Goal: Task Accomplishment & Management: Use online tool/utility

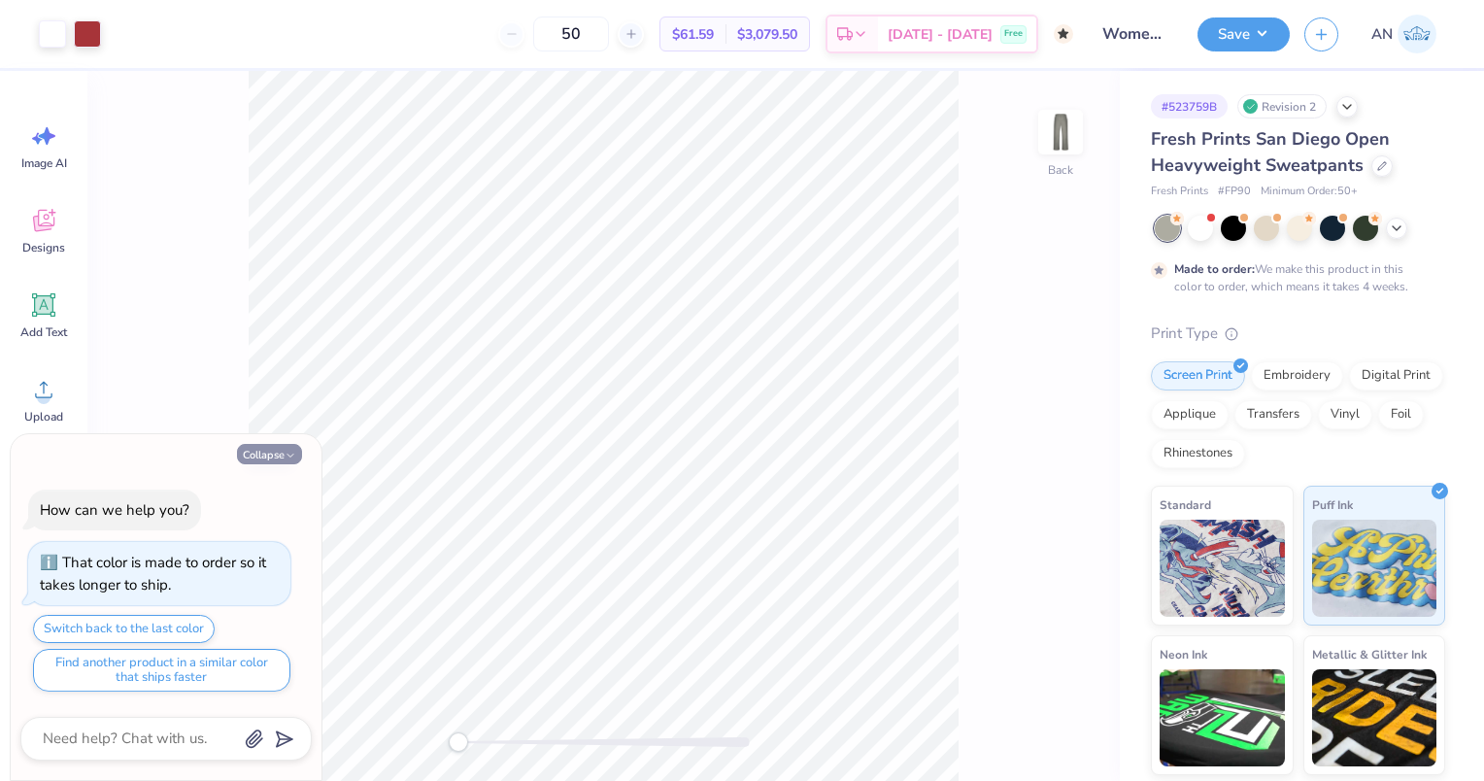
click at [275, 447] on button "Collapse" at bounding box center [269, 454] width 65 height 20
type textarea "x"
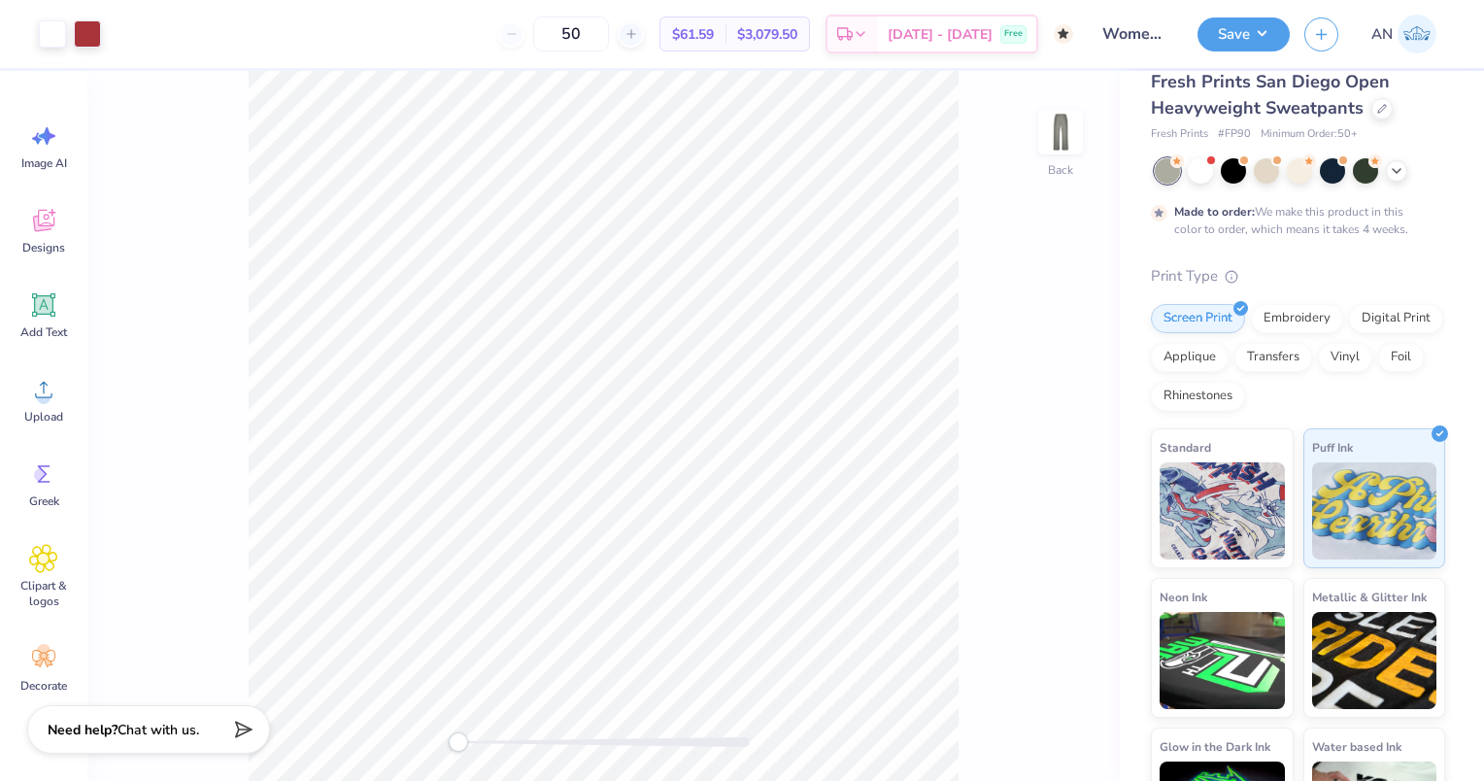
scroll to position [58, 0]
click at [1267, 463] on img at bounding box center [1222, 506] width 125 height 97
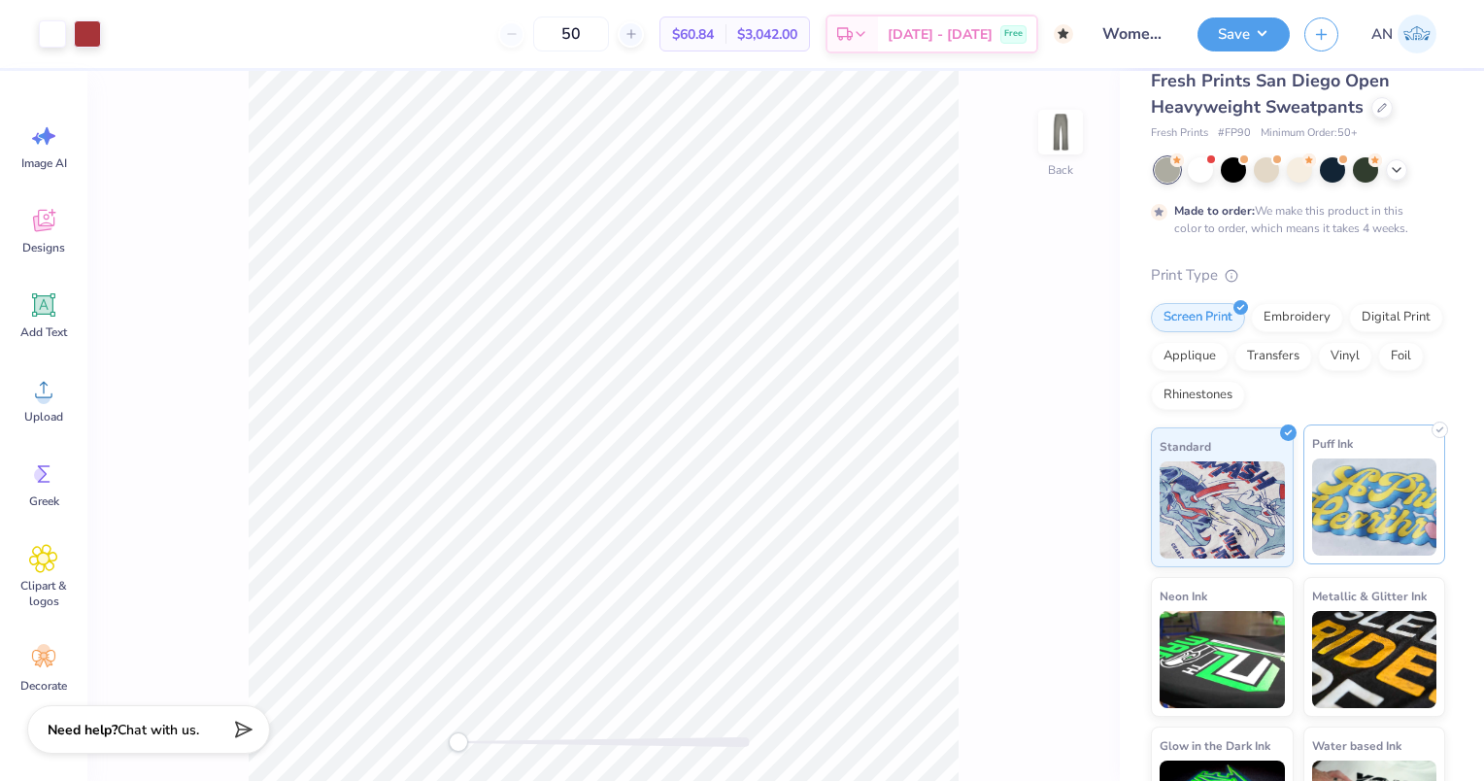
click at [1349, 462] on img at bounding box center [1374, 506] width 125 height 97
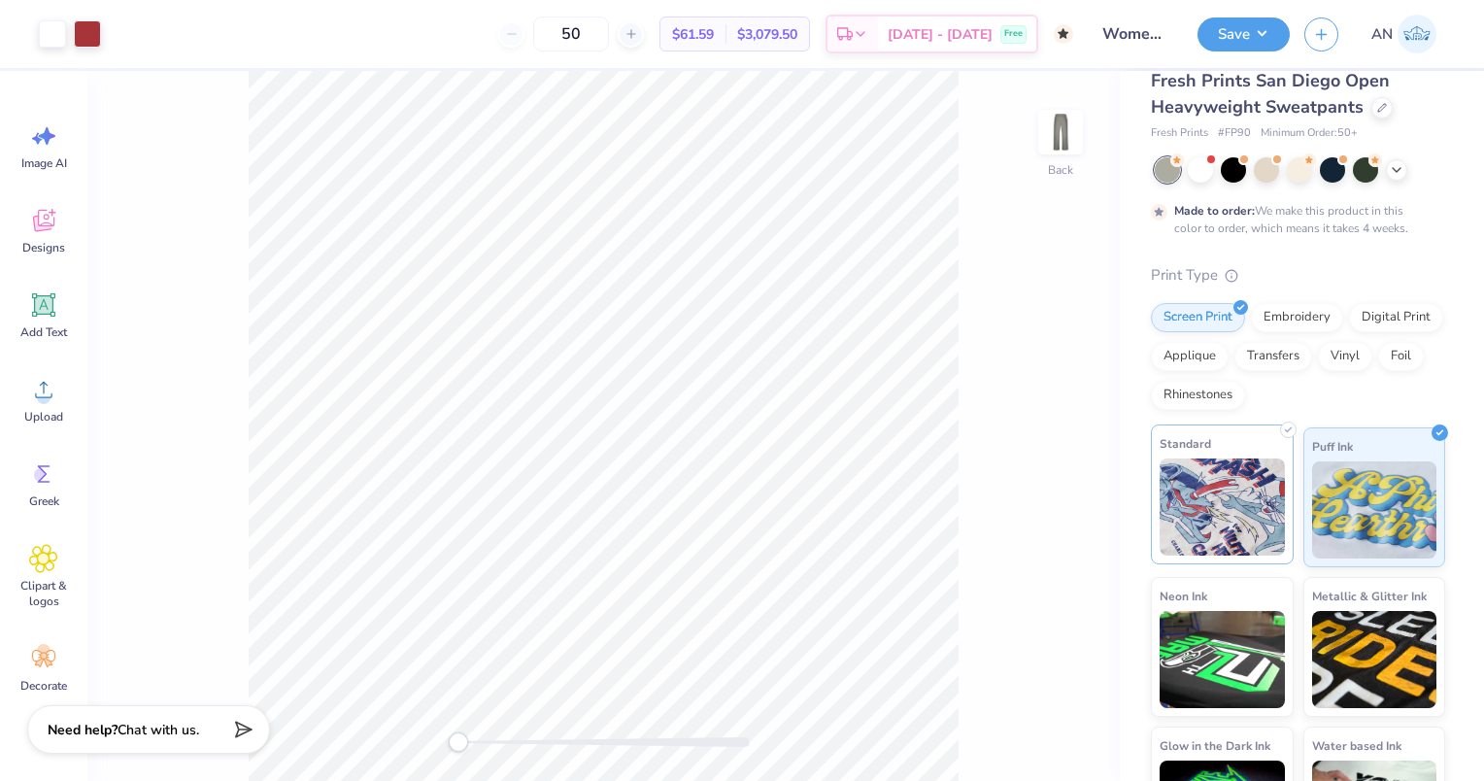
click at [1243, 479] on img at bounding box center [1222, 506] width 125 height 97
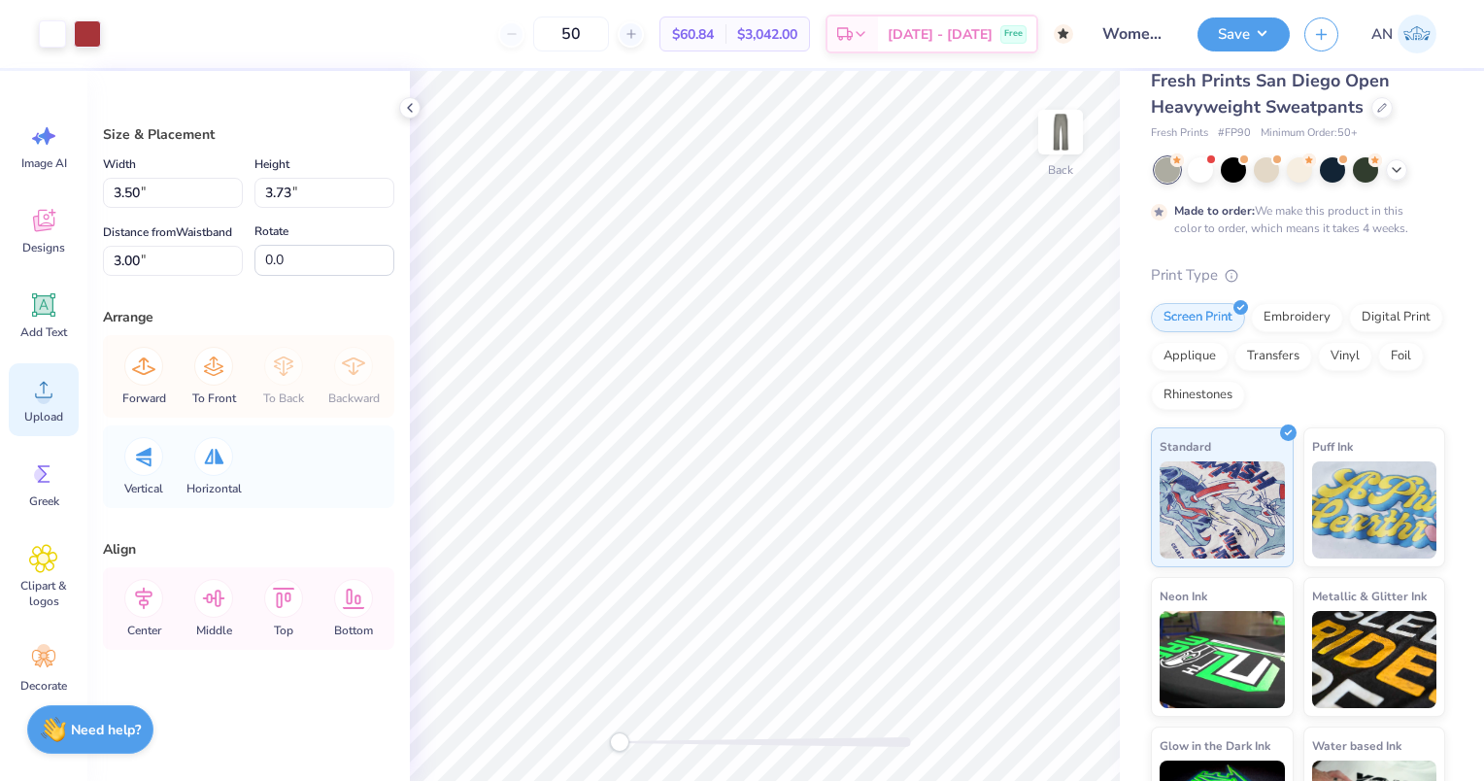
click at [51, 404] on div "Upload" at bounding box center [44, 399] width 70 height 73
click at [47, 402] on circle at bounding box center [44, 397] width 14 height 14
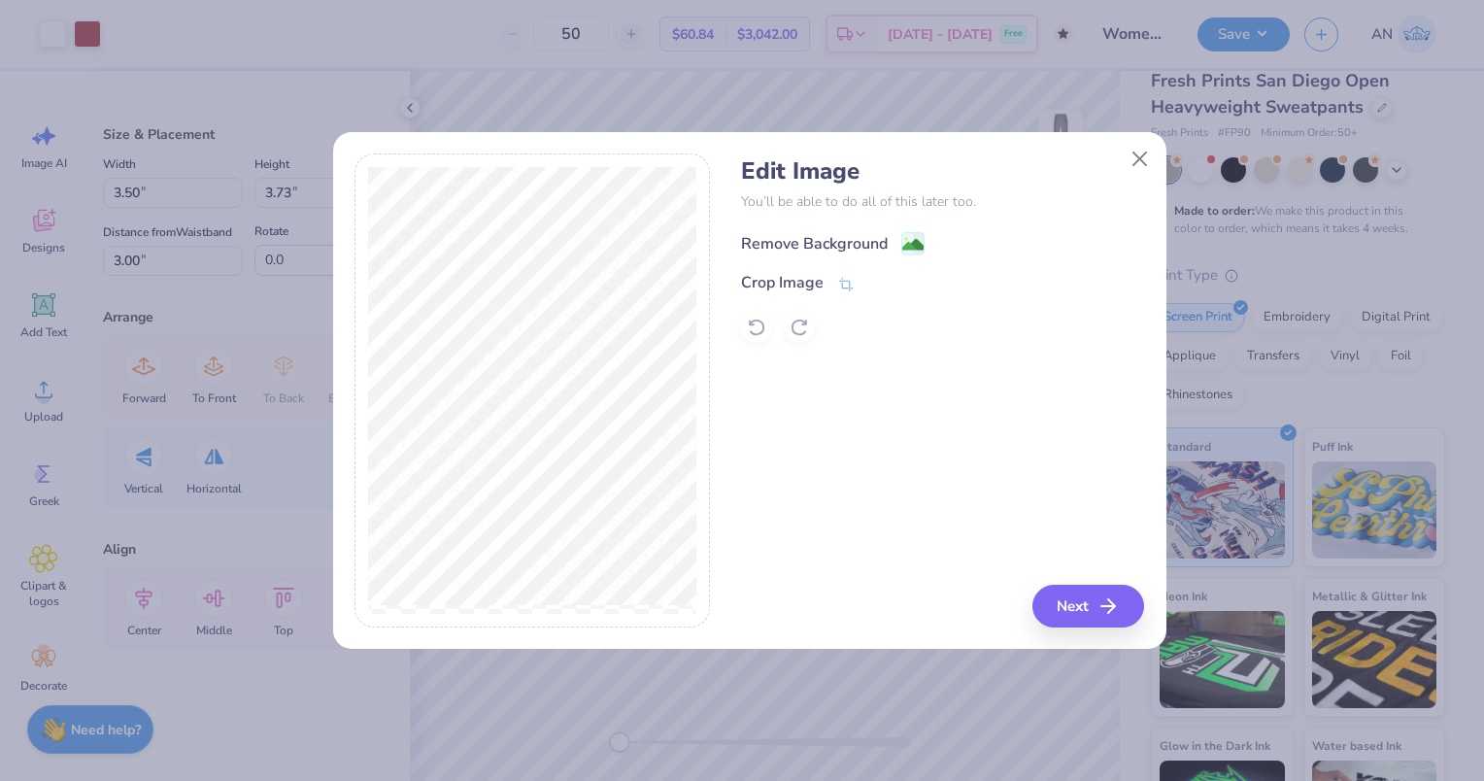
click at [819, 244] on div "Remove Background" at bounding box center [814, 243] width 147 height 23
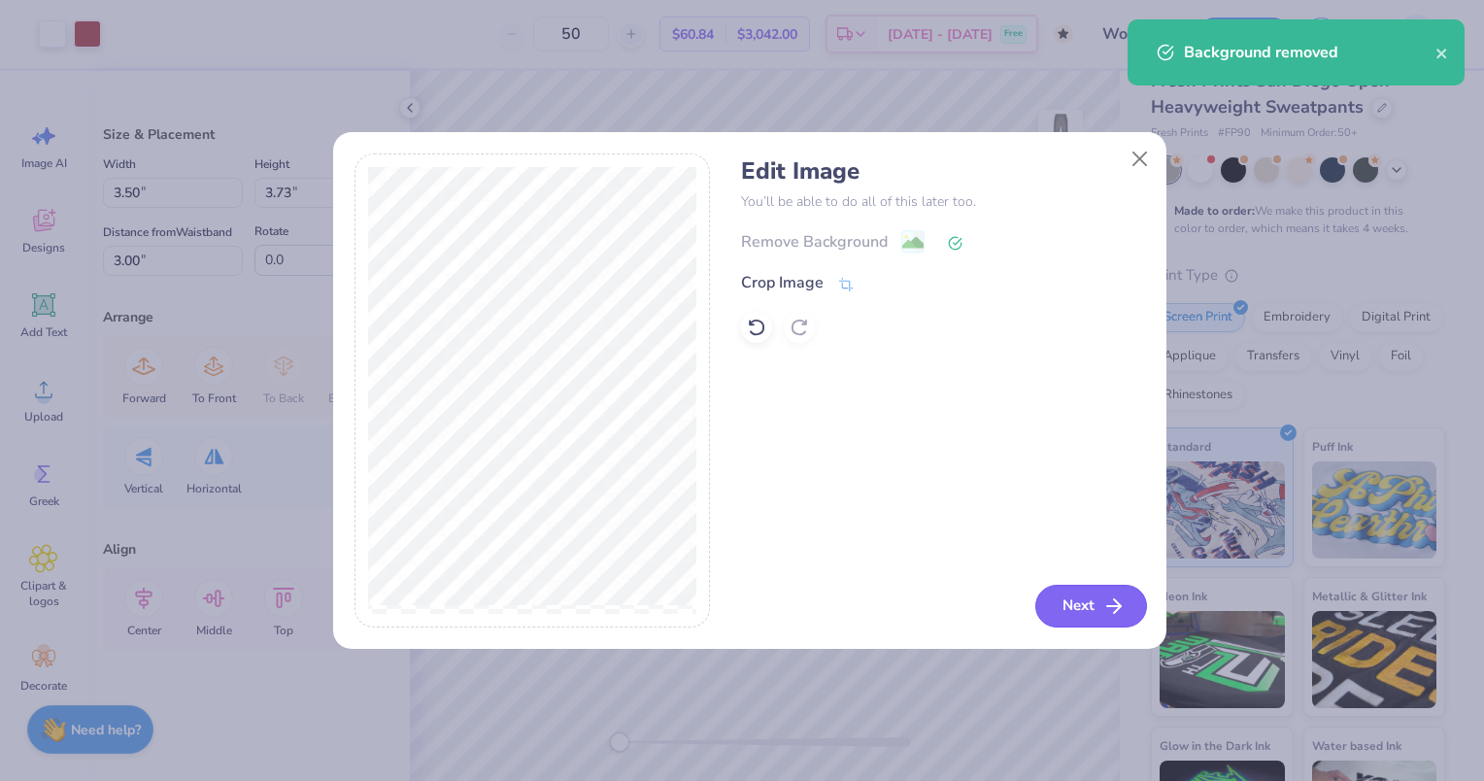
click at [1083, 594] on button "Next" at bounding box center [1091, 606] width 112 height 43
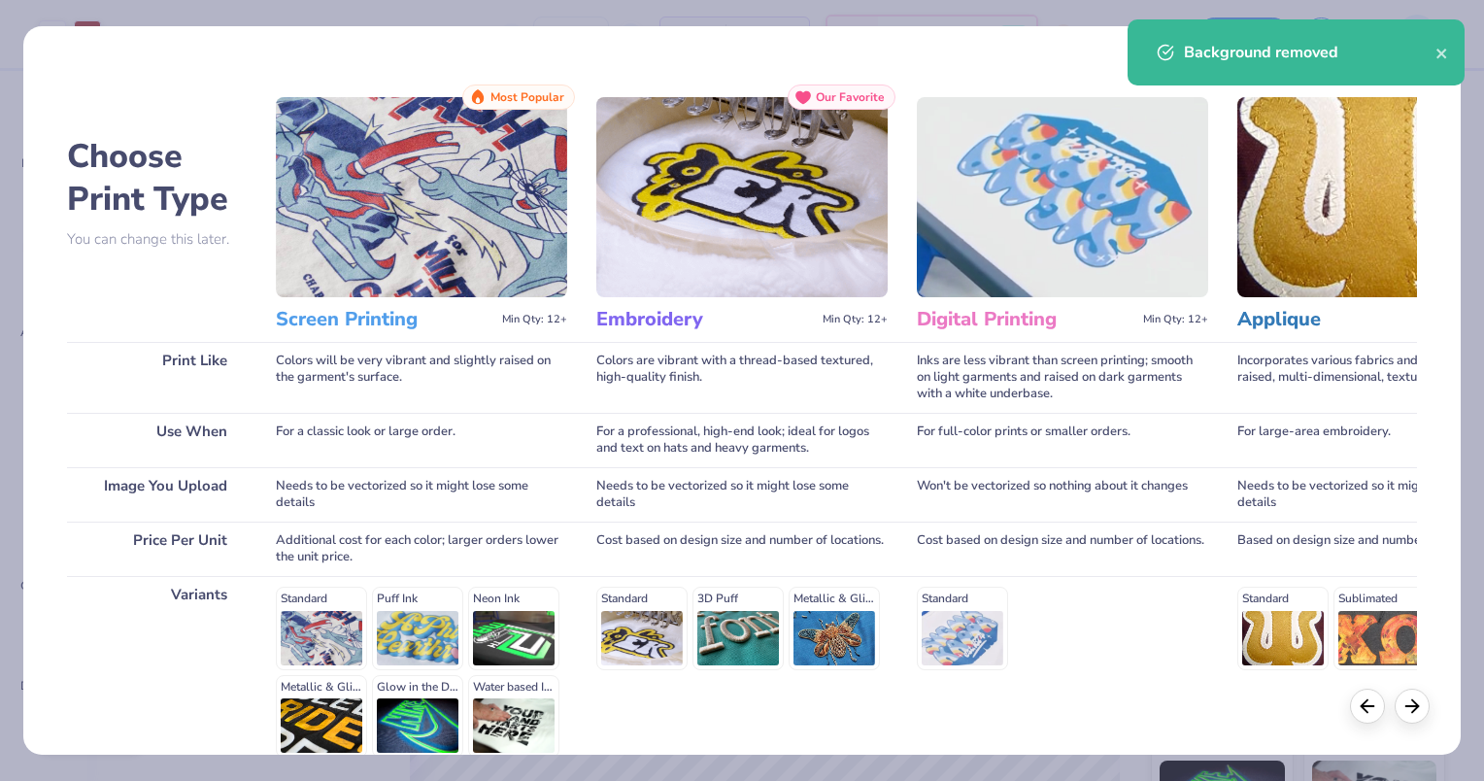
scroll to position [127, 0]
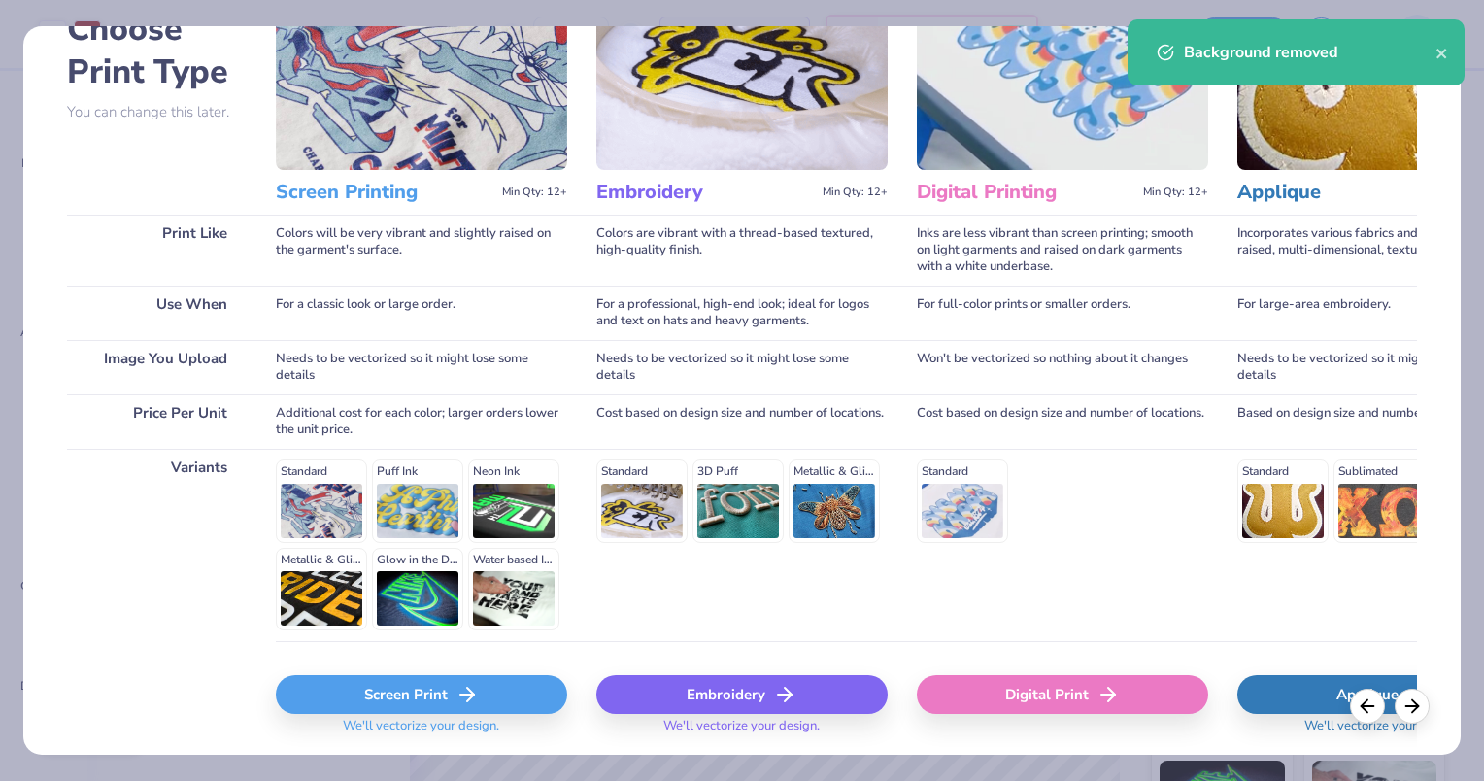
click at [325, 522] on div "Standard Puff Ink Neon Ink Metallic & Glitter Ink Glow in the Dark Ink Water ba…" at bounding box center [421, 544] width 291 height 171
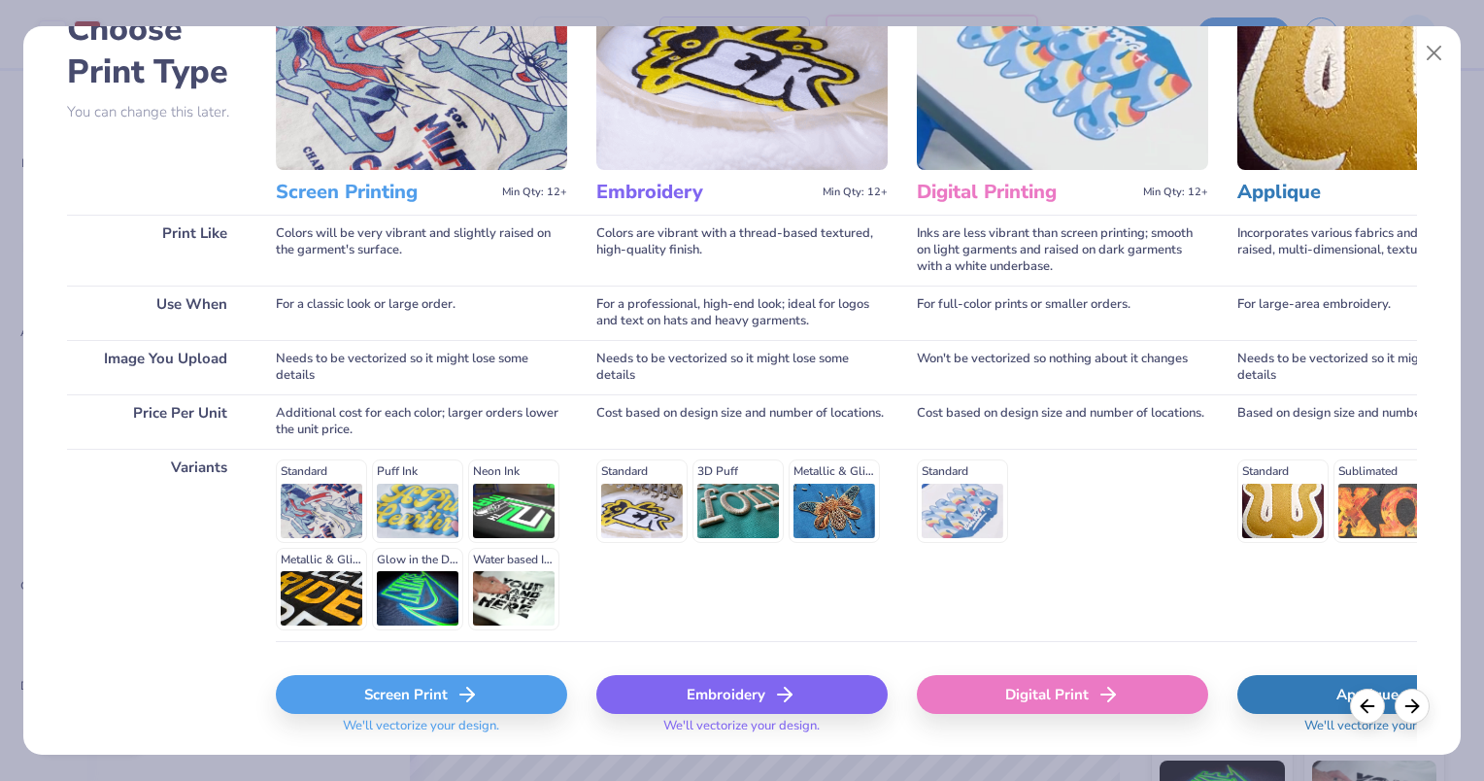
click at [392, 697] on div "Screen Print" at bounding box center [421, 694] width 291 height 39
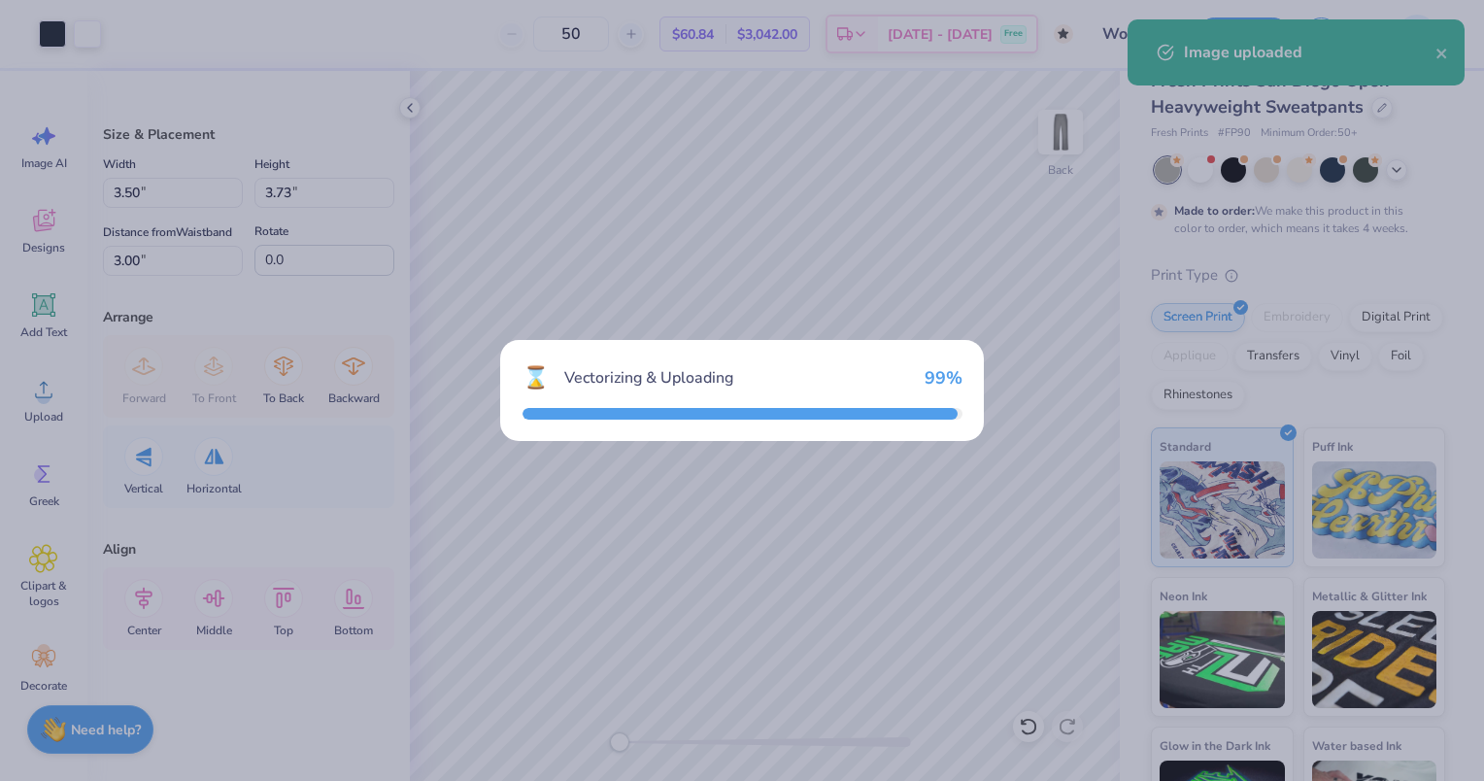
type input "10.85"
type input "14.06"
type input "19.97"
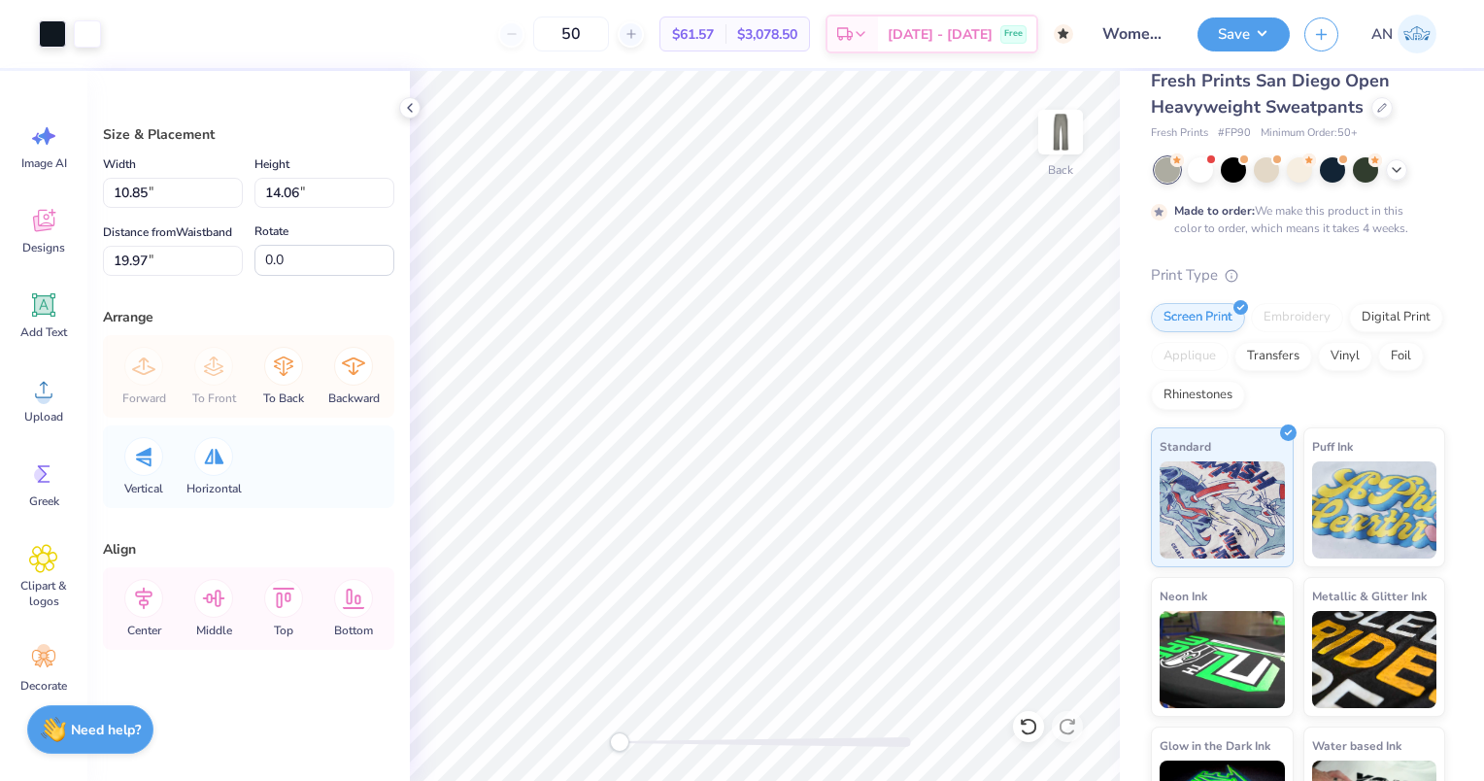
type input "3.31"
type input "4.29"
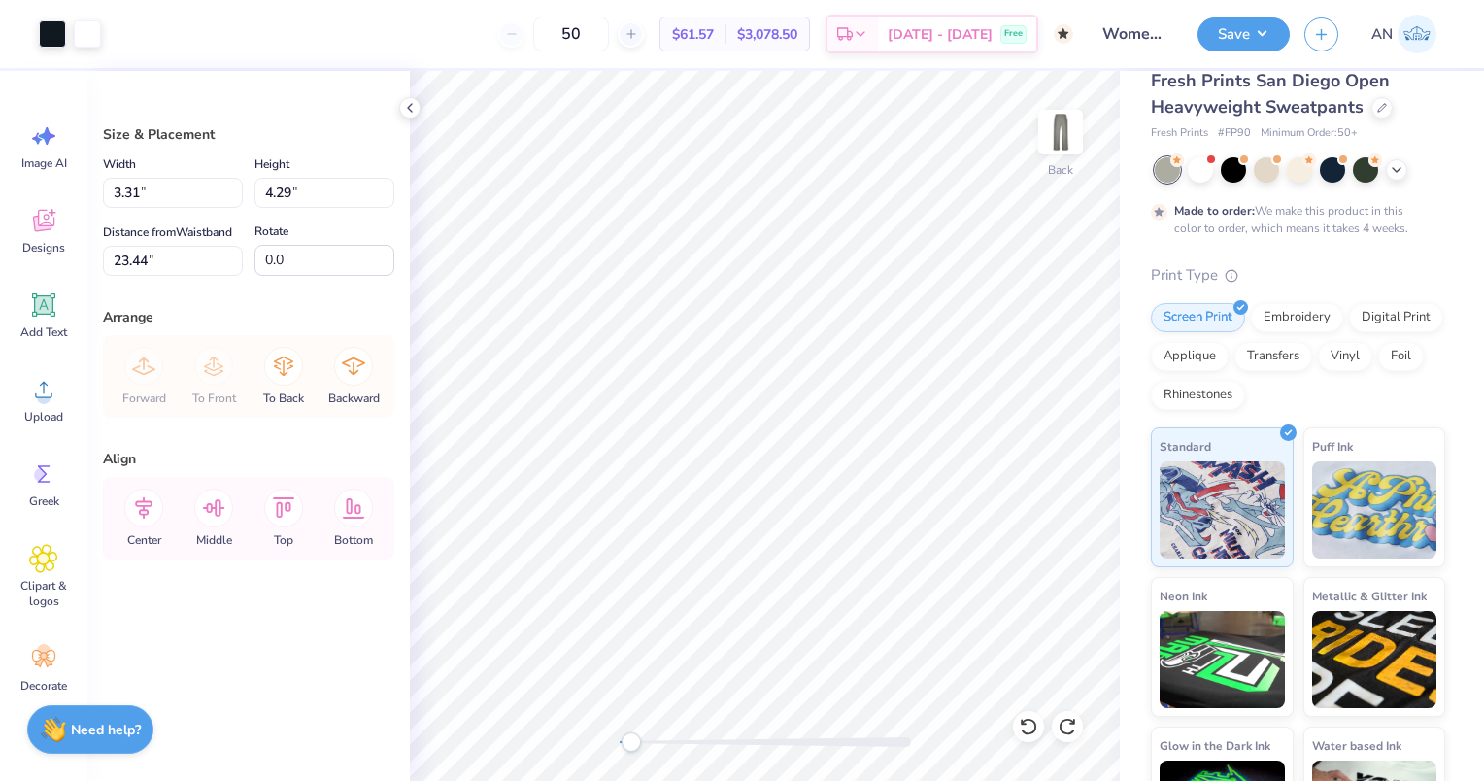
type input "2.39"
click at [57, 38] on div at bounding box center [52, 31] width 27 height 27
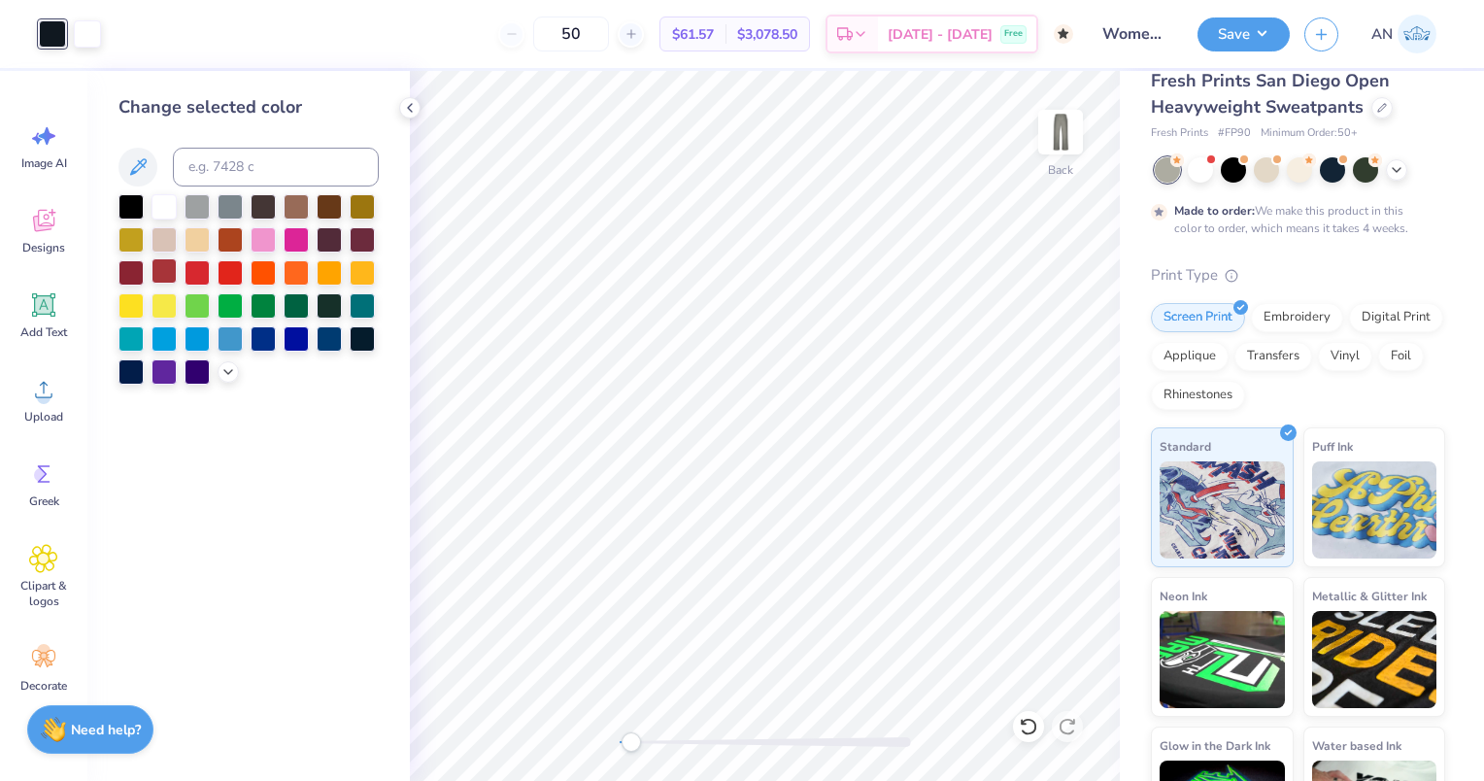
click at [163, 267] on div at bounding box center [164, 270] width 25 height 25
click at [140, 198] on div at bounding box center [131, 204] width 25 height 25
click at [288, 411] on div "Change selected color" at bounding box center [248, 426] width 322 height 710
click at [237, 375] on div at bounding box center [228, 369] width 21 height 21
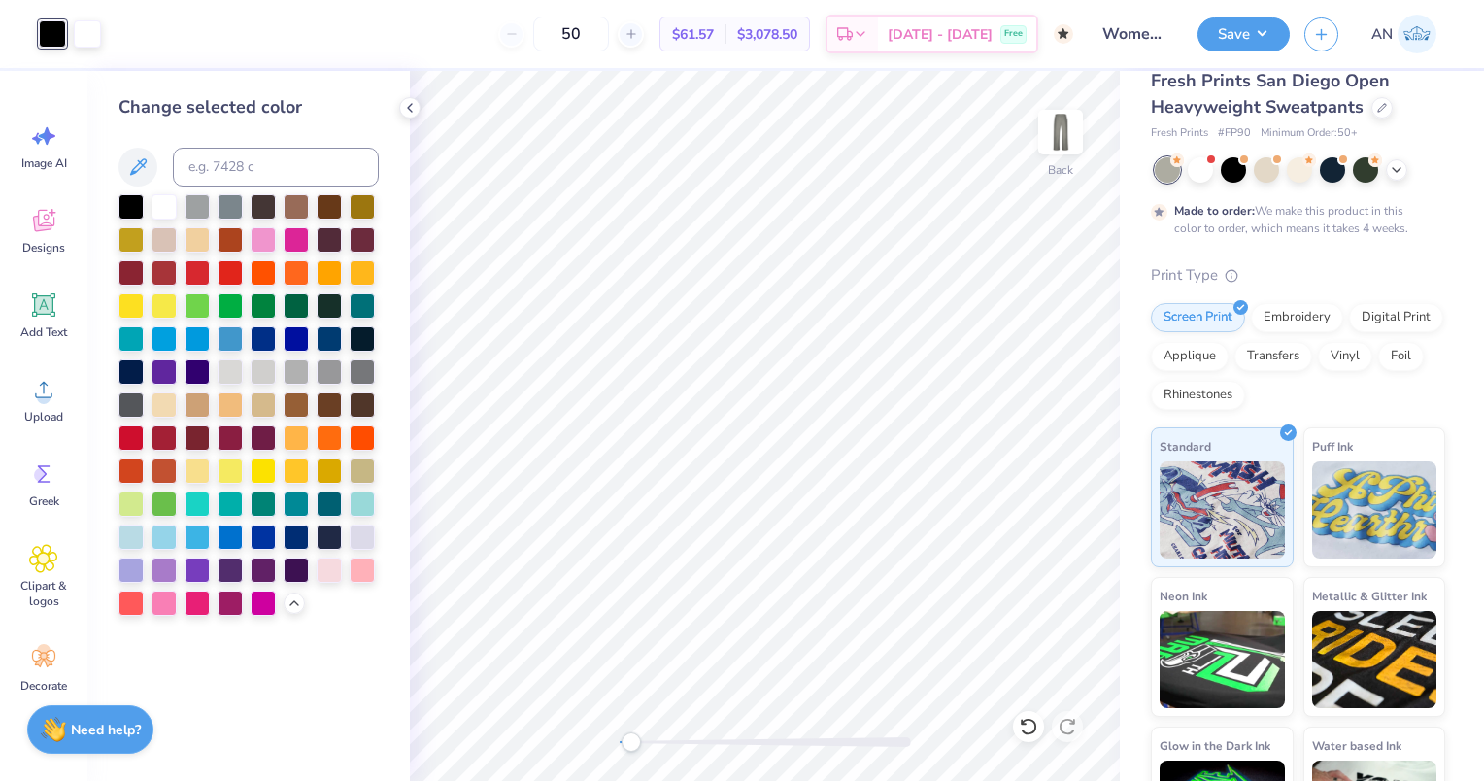
click at [358, 120] on div "Change selected color" at bounding box center [249, 355] width 260 height 522
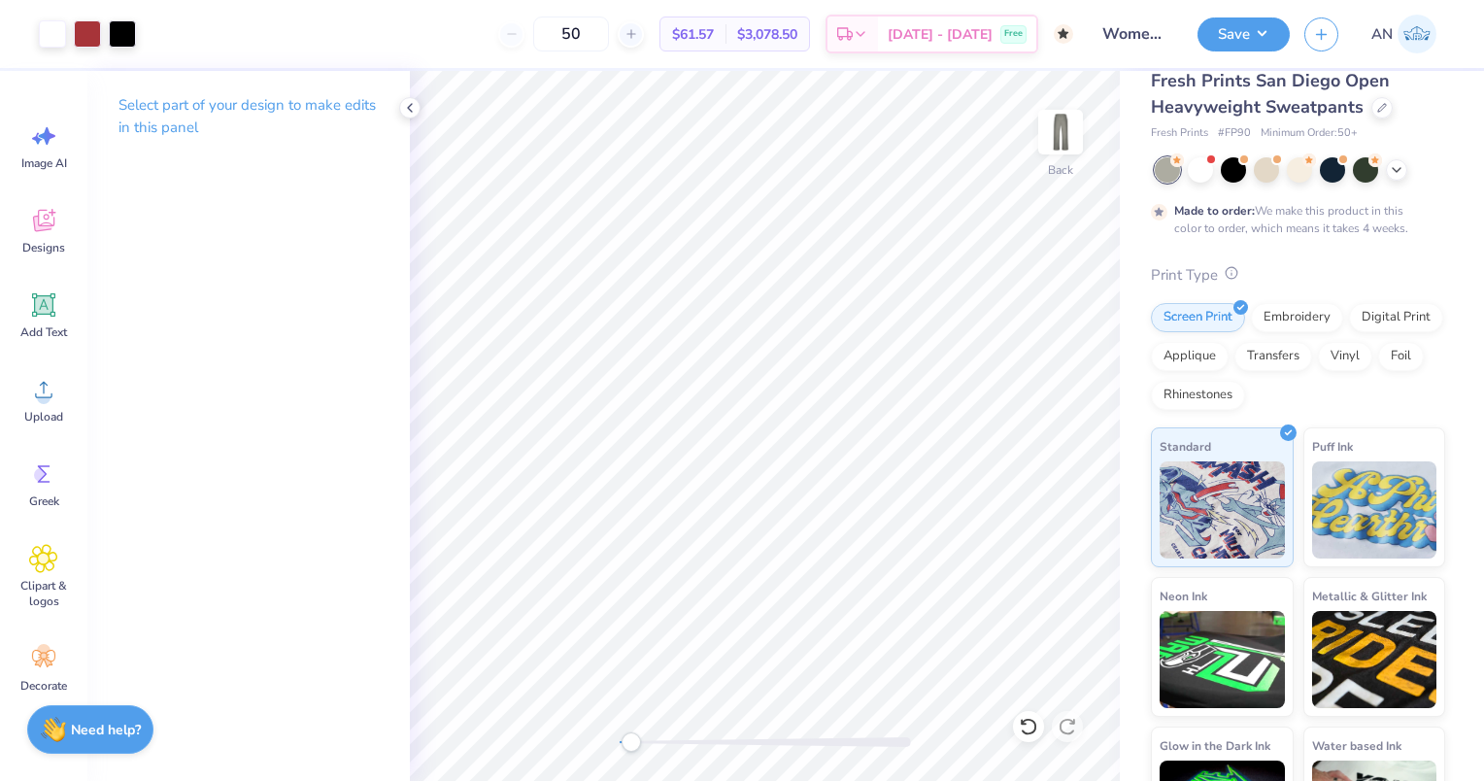
scroll to position [0, 0]
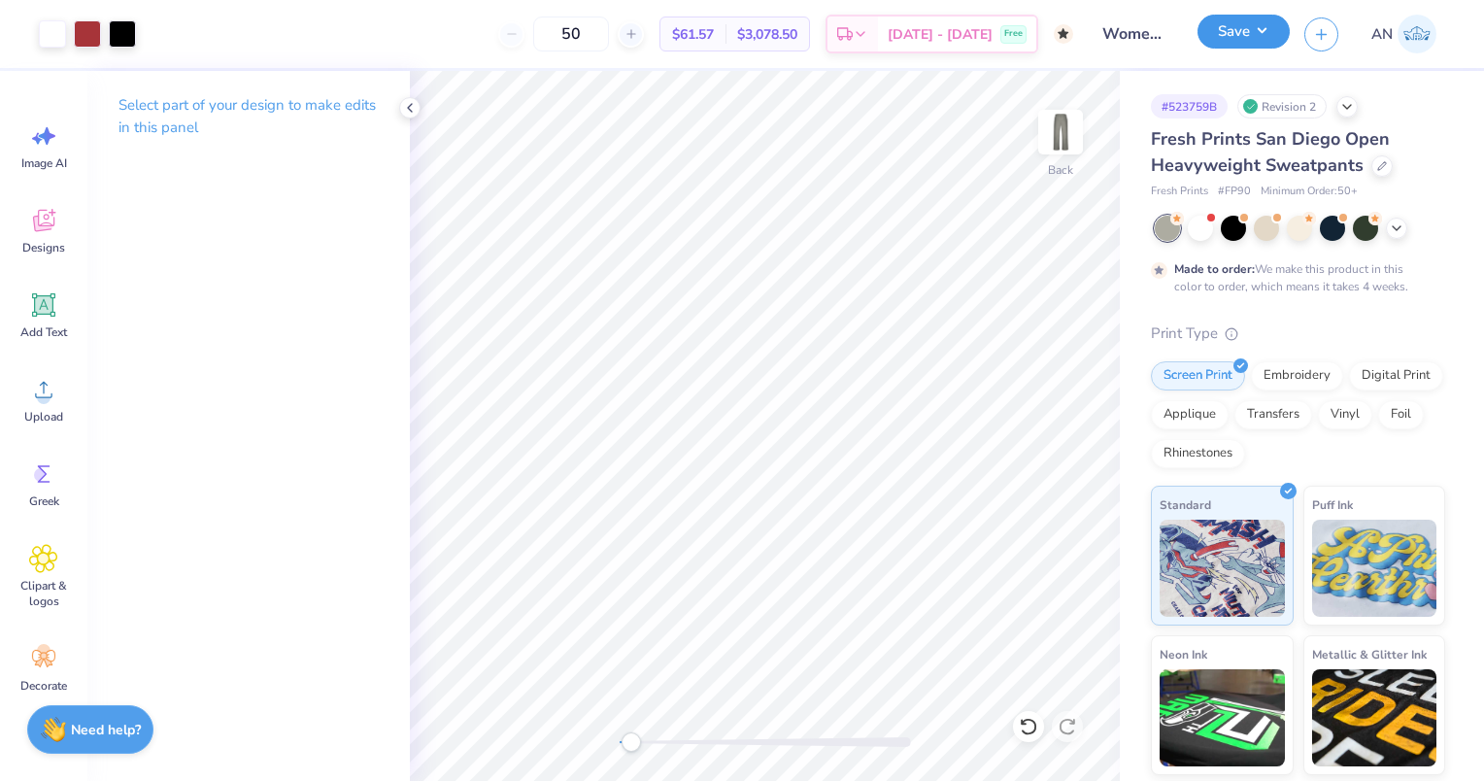
click at [1218, 31] on button "Save" at bounding box center [1244, 32] width 92 height 34
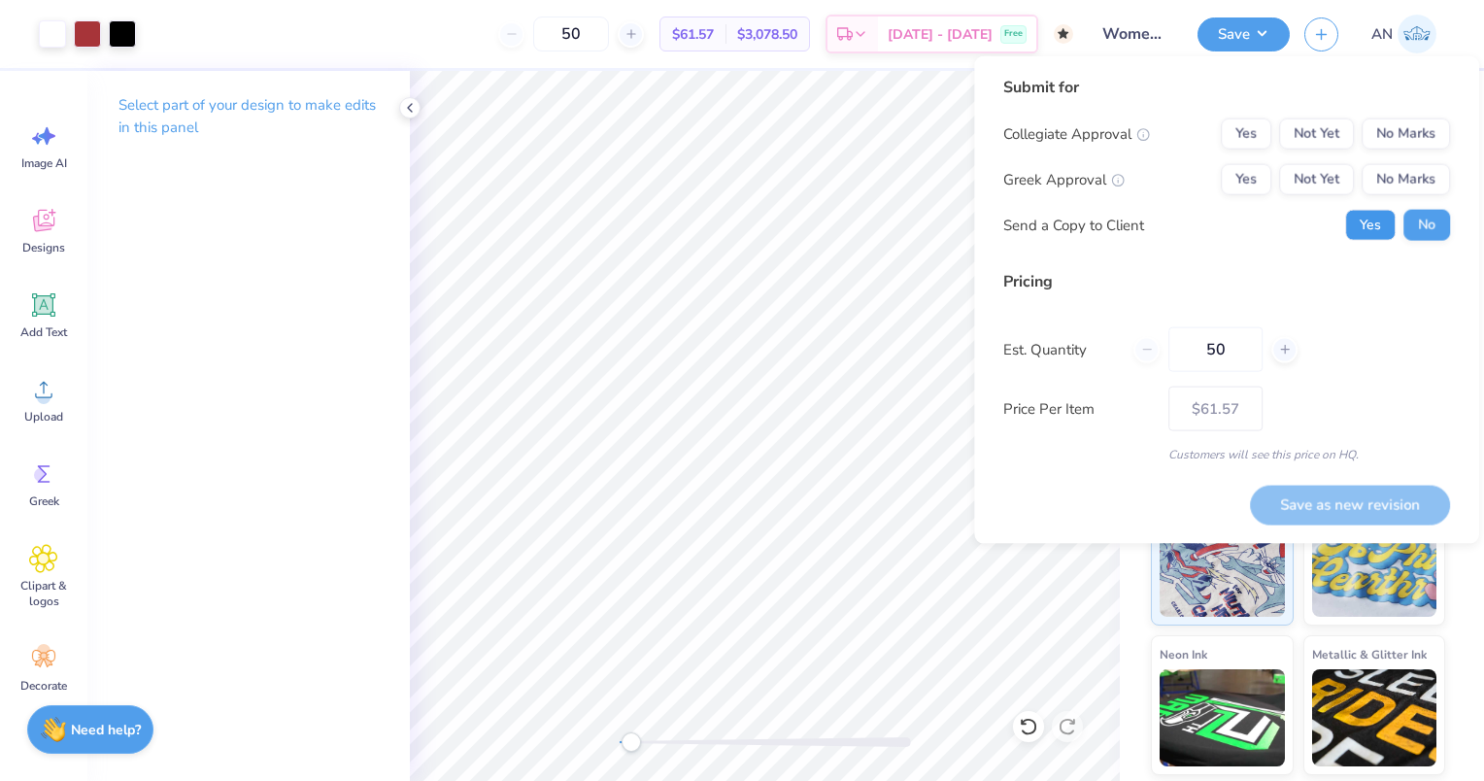
click at [1367, 228] on button "Yes" at bounding box center [1370, 225] width 51 height 31
click at [1313, 127] on button "Not Yet" at bounding box center [1316, 134] width 75 height 31
click at [1409, 175] on button "No Marks" at bounding box center [1406, 179] width 88 height 31
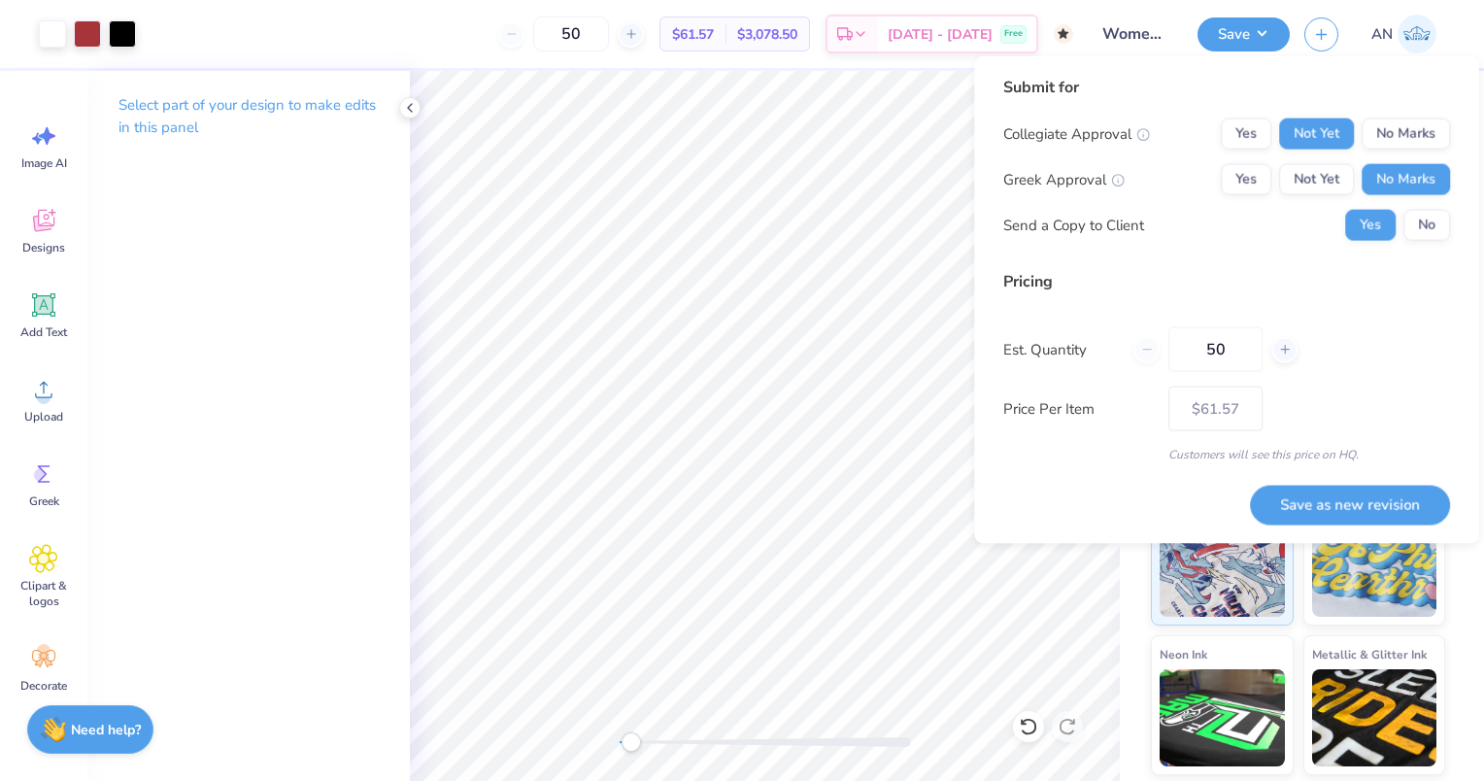
click at [1304, 485] on div "Save as new revision" at bounding box center [1350, 504] width 200 height 39
click at [1304, 517] on button "Save as new revision" at bounding box center [1350, 504] width 200 height 39
type input "$61.57"
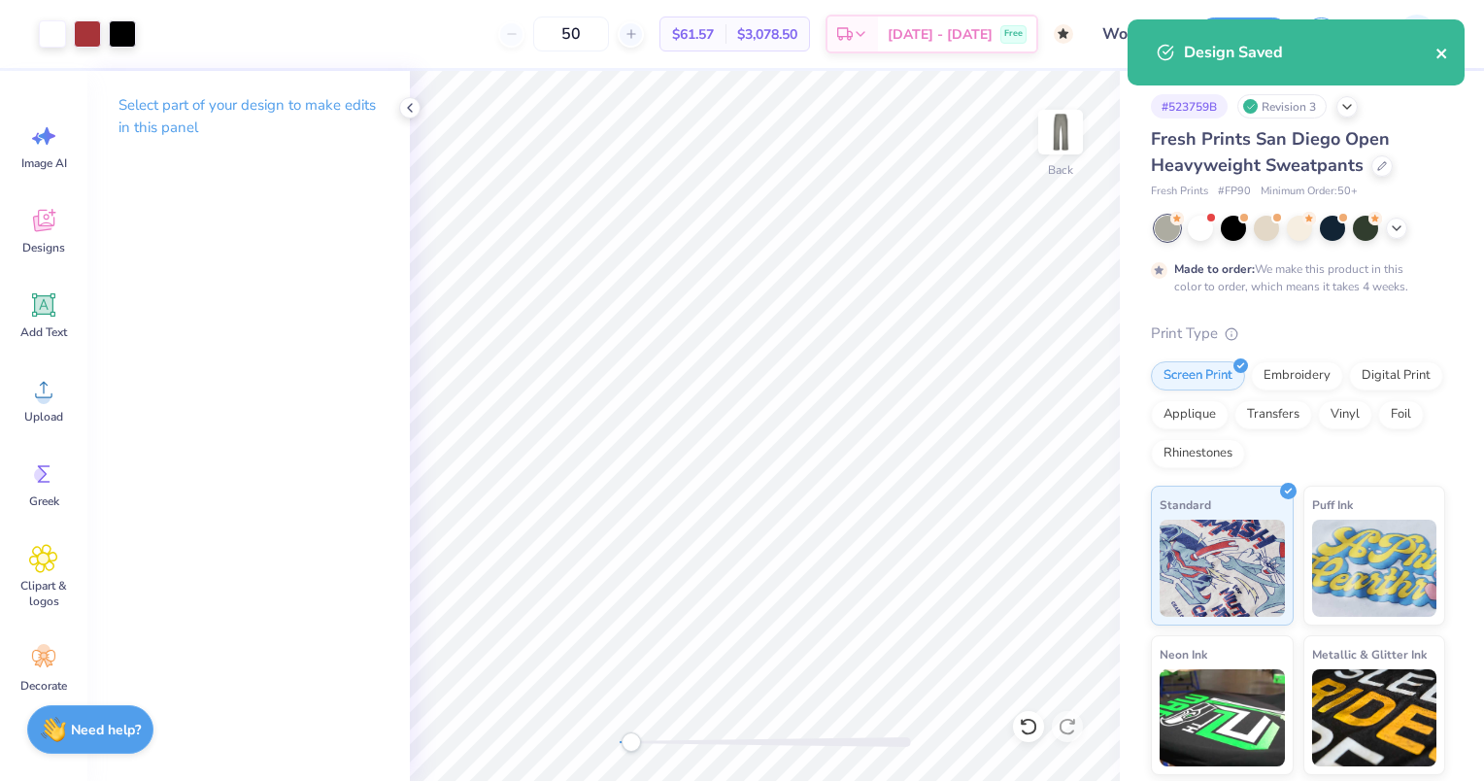
click at [1440, 47] on icon "close" at bounding box center [1443, 54] width 14 height 16
